Goal: Information Seeking & Learning: Learn about a topic

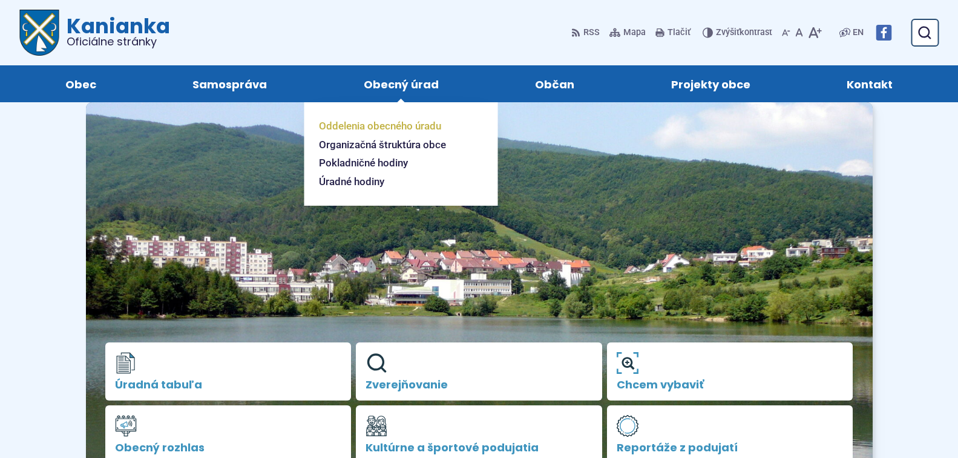
click at [413, 125] on span "Oddelenia obecného úradu" at bounding box center [380, 126] width 122 height 19
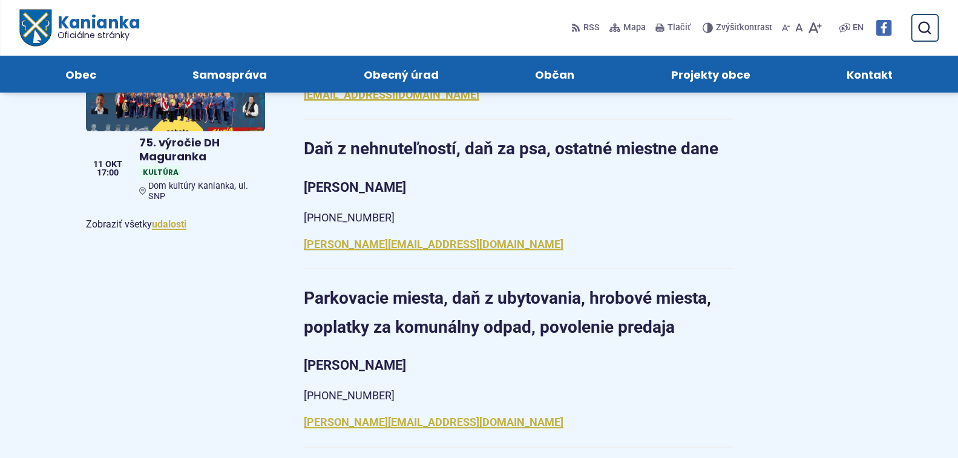
scroll to position [666, 0]
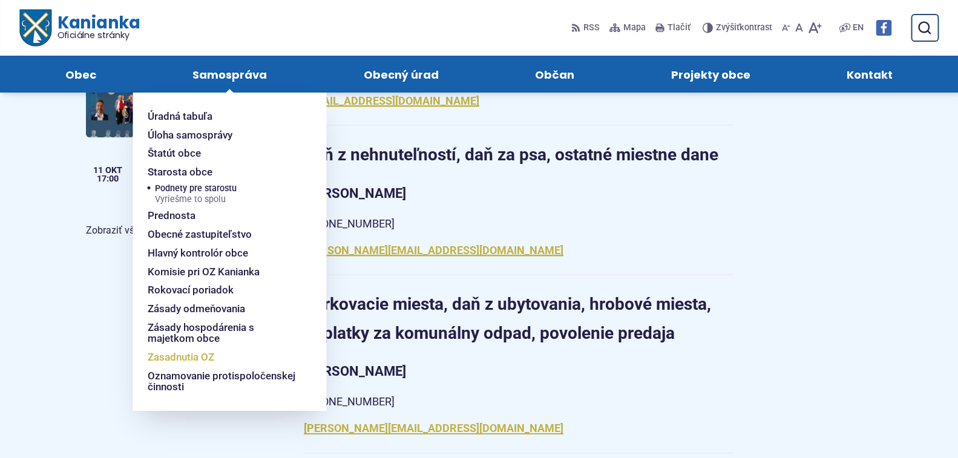
click at [203, 357] on span "Zasadnutia OZ" at bounding box center [181, 357] width 67 height 19
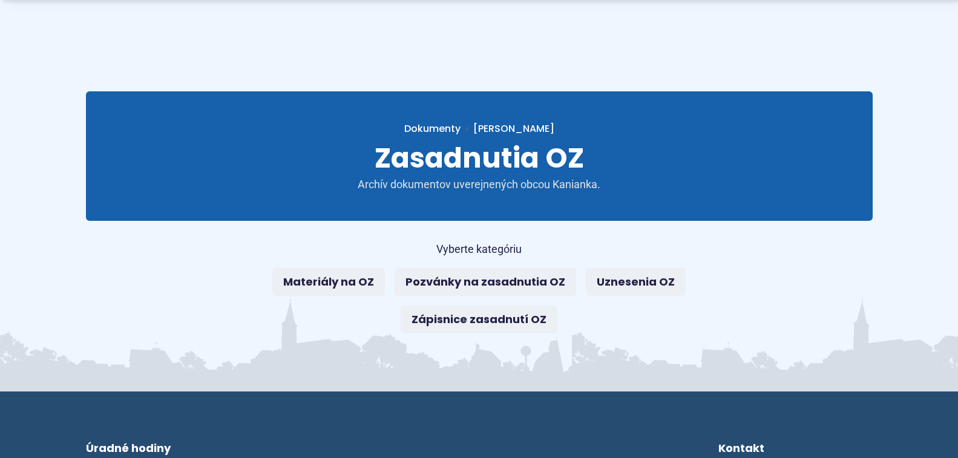
scroll to position [61, 0]
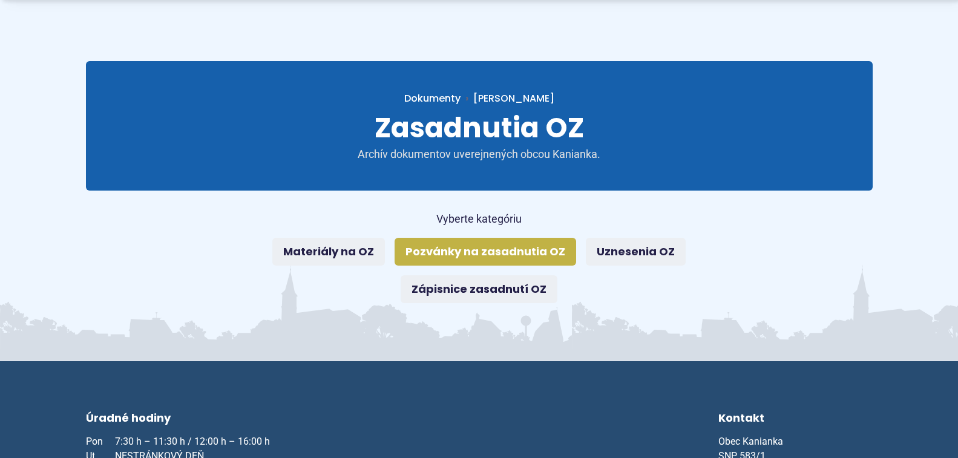
click at [463, 254] on link "Pozvánky na zasadnutia OZ" at bounding box center [486, 252] width 182 height 28
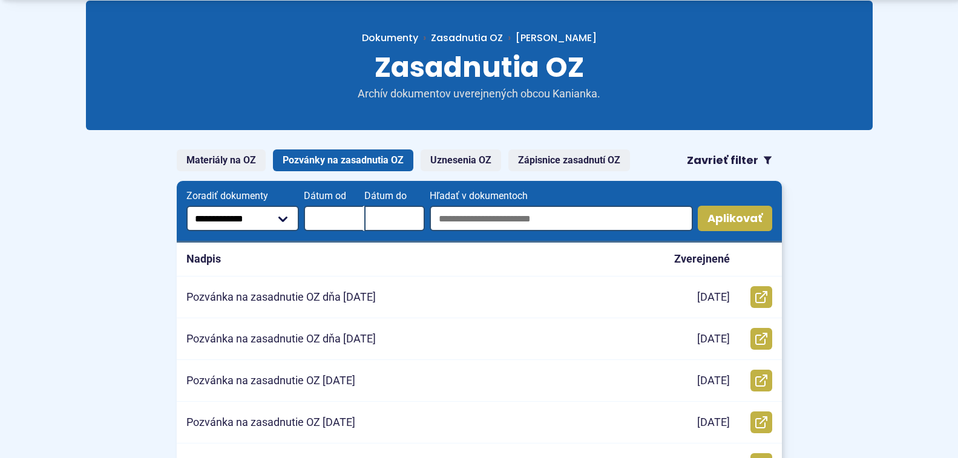
scroll to position [182, 0]
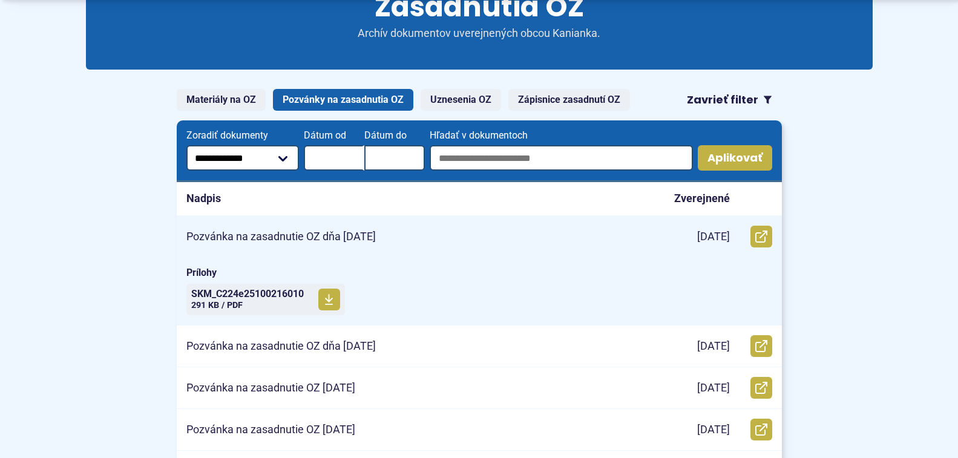
click at [307, 235] on p "Pozvánka na zasadnutie OZ dňa 8.10.2025" at bounding box center [280, 237] width 189 height 14
click at [332, 299] on use at bounding box center [329, 299] width 8 height 11
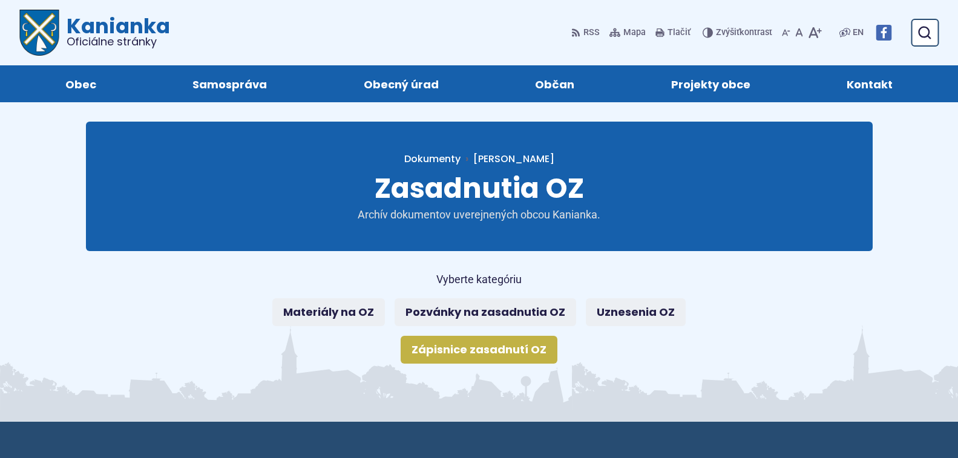
scroll to position [61, 0]
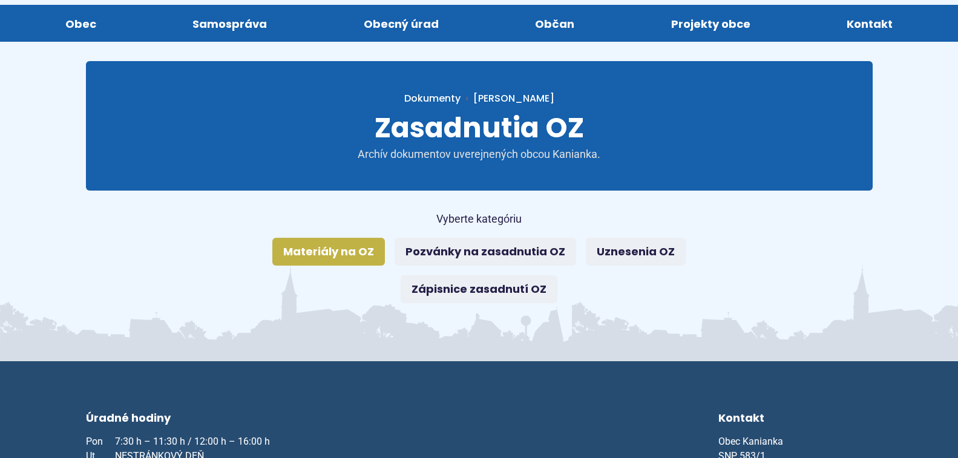
click at [340, 256] on link "Materiály na OZ" at bounding box center [328, 252] width 113 height 28
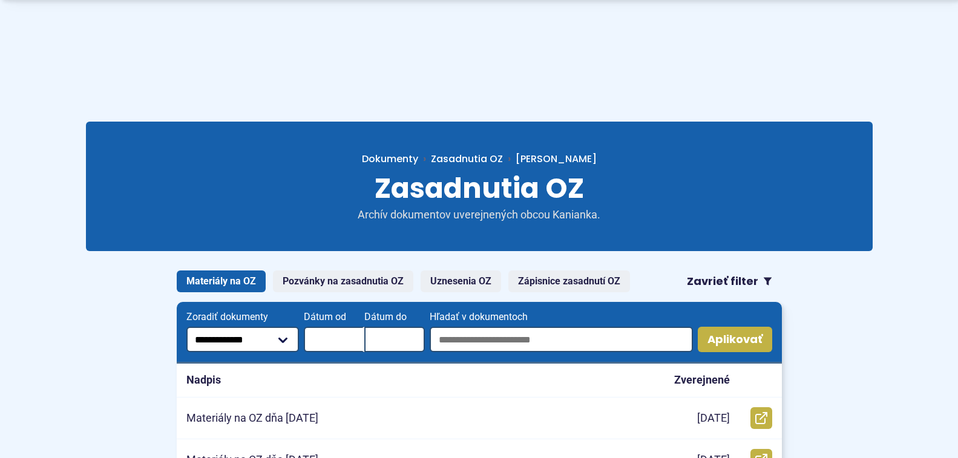
scroll to position [121, 0]
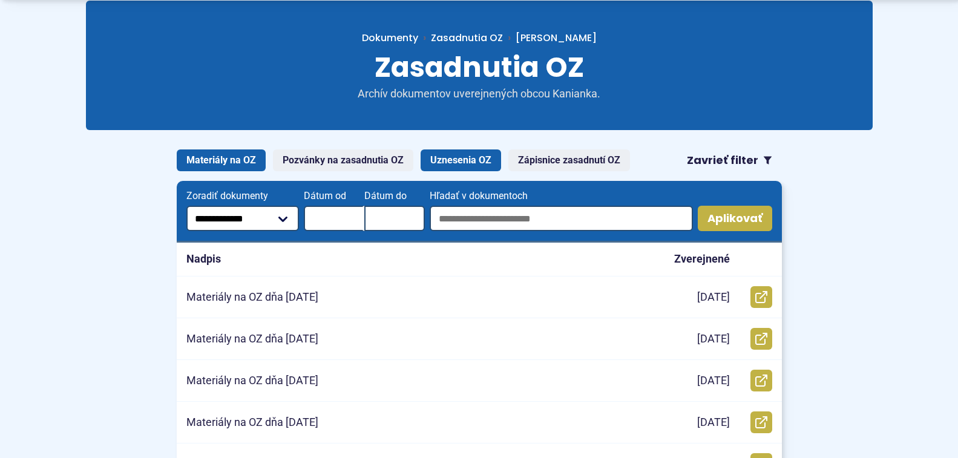
click at [482, 165] on link "Uznesenia OZ" at bounding box center [461, 160] width 80 height 22
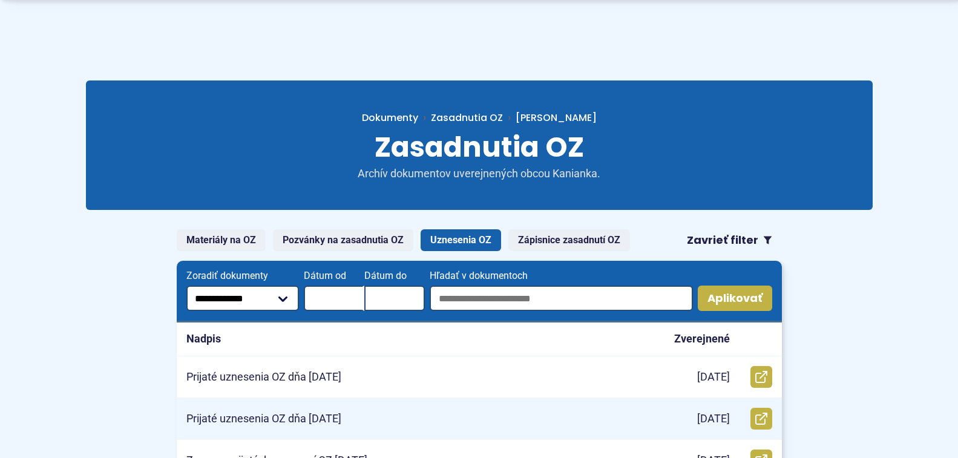
scroll to position [121, 0]
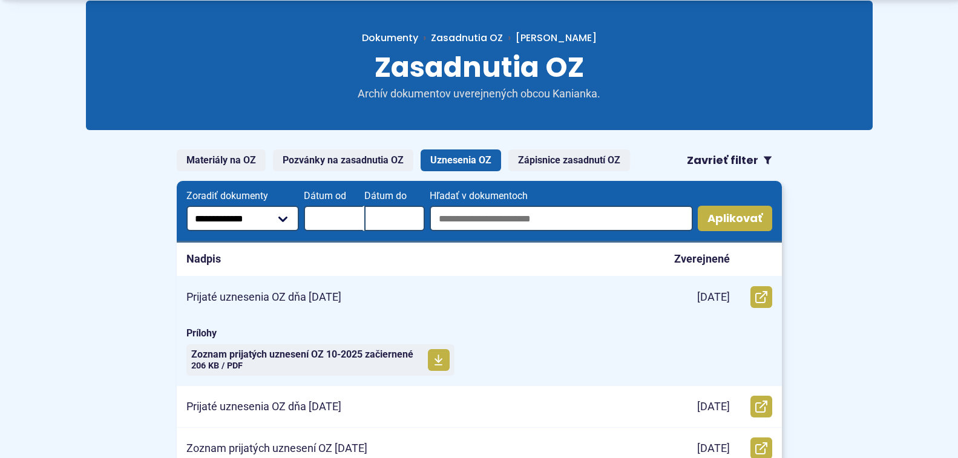
click at [775, 300] on div "Otvoriť document Prijaté uznesenia OZ dňa 8.10.2025 v novom okne." at bounding box center [761, 297] width 42 height 41
click at [255, 355] on span "Zoznam prijatých uznesení OZ 10-2025 začiernené" at bounding box center [302, 355] width 222 height 10
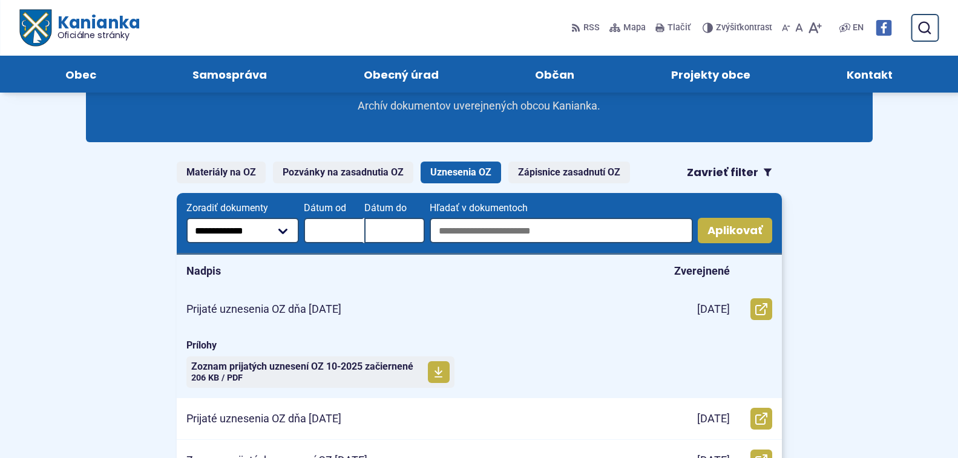
scroll to position [0, 0]
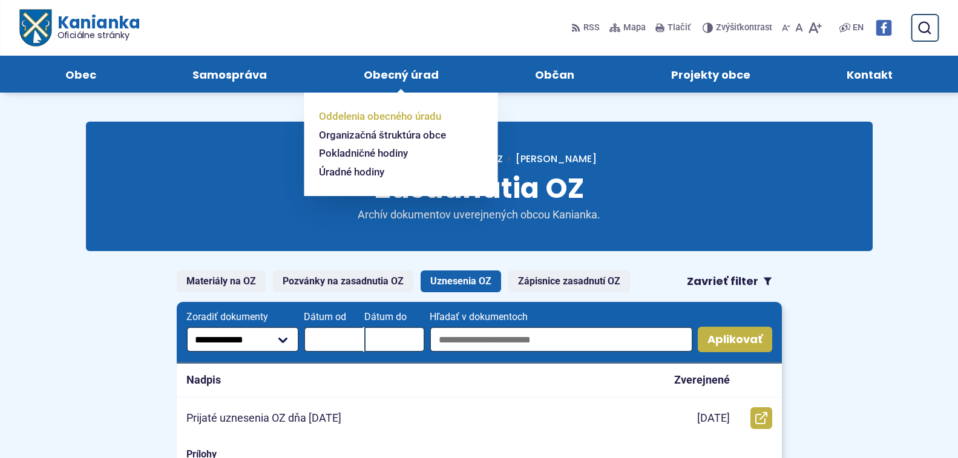
click at [383, 119] on span "Oddelenia obecného úradu" at bounding box center [380, 116] width 122 height 19
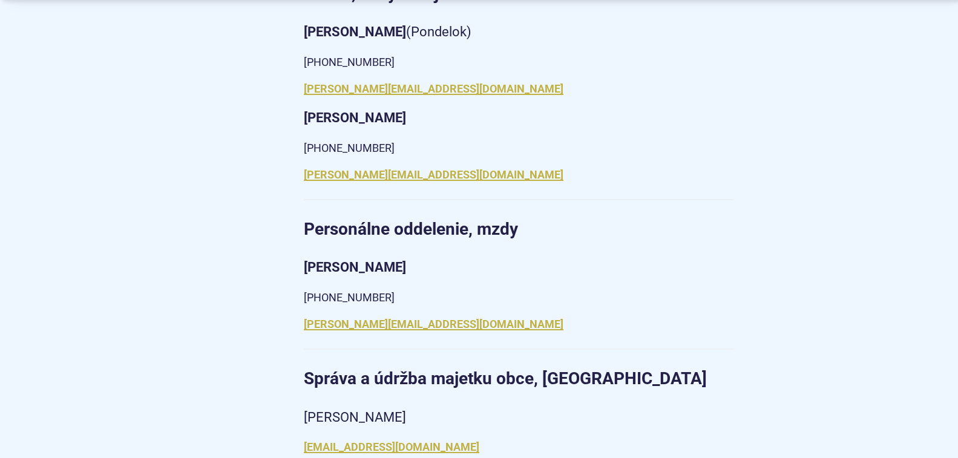
scroll to position [1513, 0]
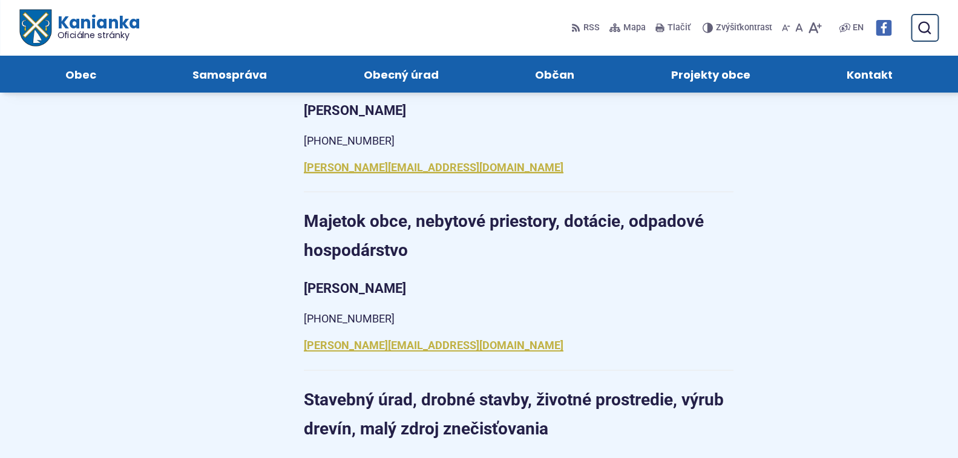
scroll to position [1029, 0]
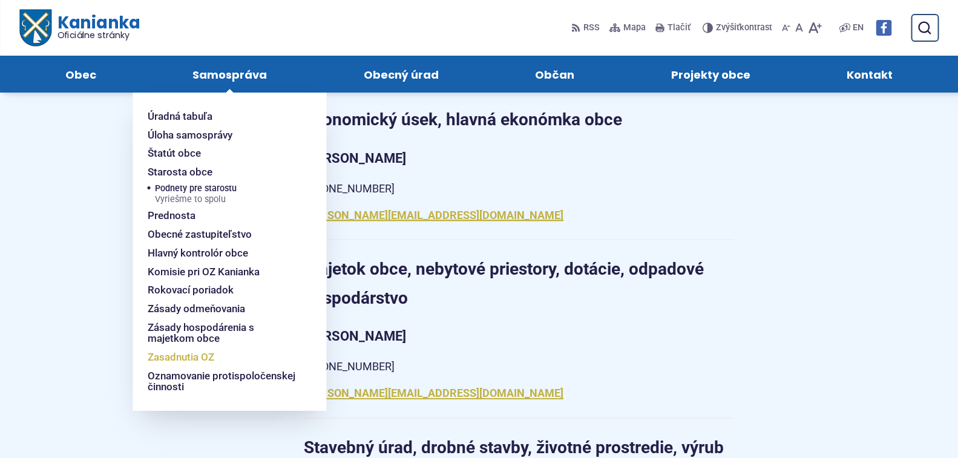
click at [189, 360] on span "Zasadnutia OZ" at bounding box center [181, 357] width 67 height 19
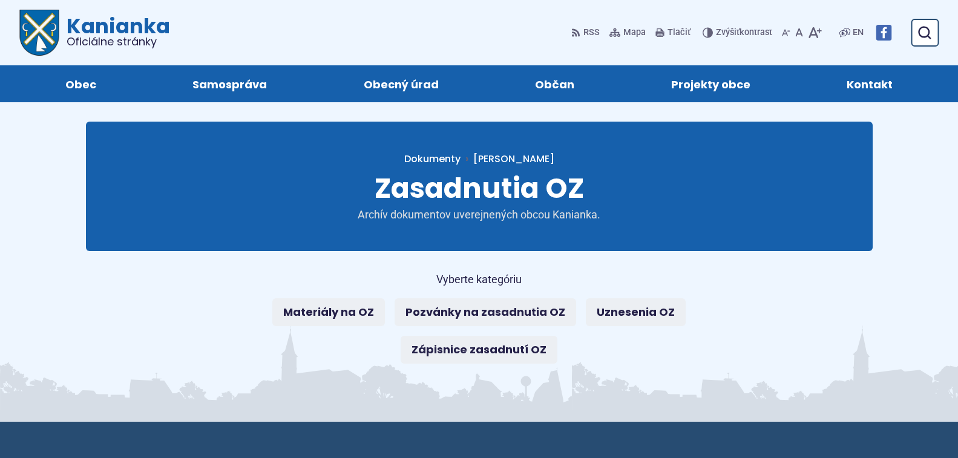
scroll to position [61, 0]
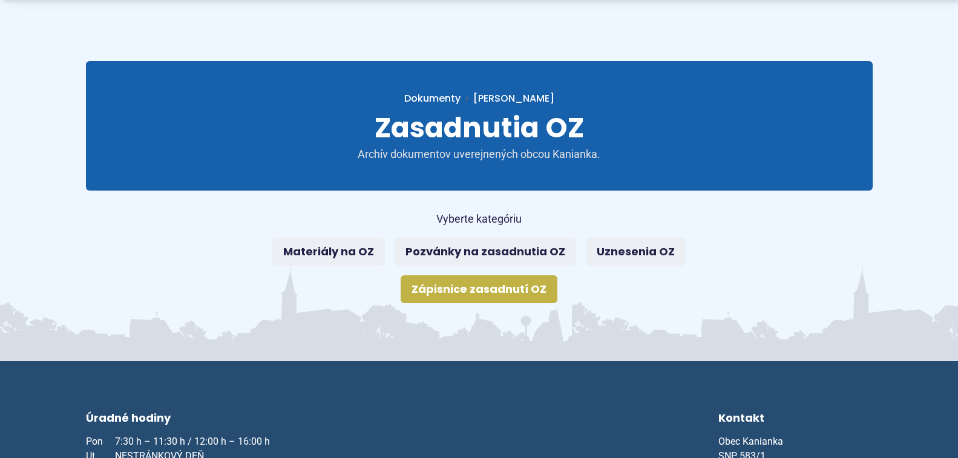
click at [481, 291] on link "Zápisnice zasadnutí OZ" at bounding box center [479, 289] width 157 height 28
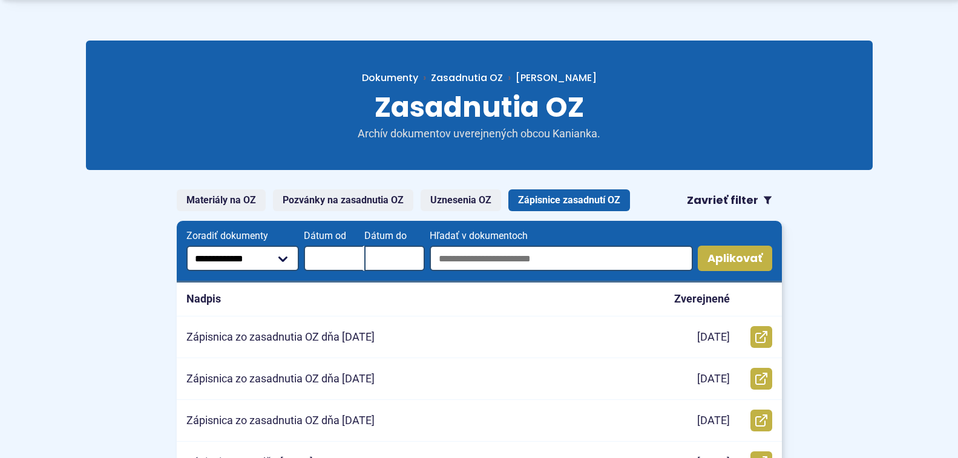
scroll to position [121, 0]
